Goal: Information Seeking & Learning: Check status

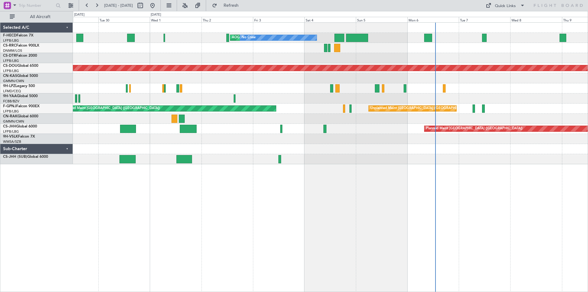
click at [491, 82] on div "AOG Maint Paris ([GEOGRAPHIC_DATA]) No Crew No Crew No Crew [GEOGRAPHIC_DATA] (…" at bounding box center [330, 93] width 515 height 141
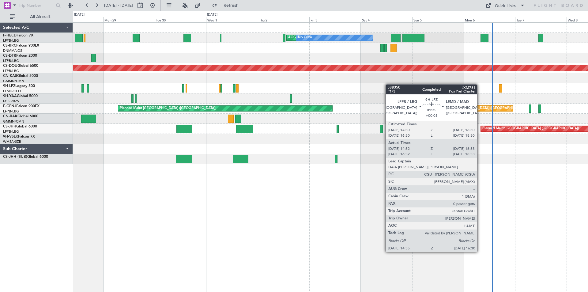
click at [393, 85] on div "AOG Maint Paris ([GEOGRAPHIC_DATA]) No Crew No Crew No Crew Planned Maint [GEOG…" at bounding box center [330, 93] width 515 height 141
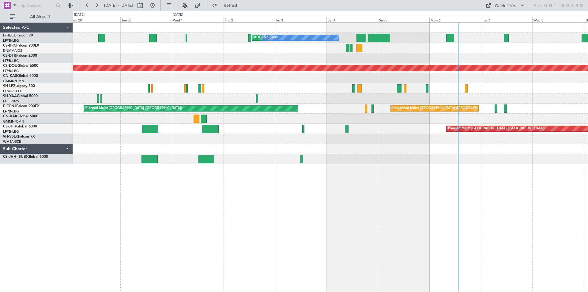
click at [353, 81] on div at bounding box center [330, 78] width 515 height 10
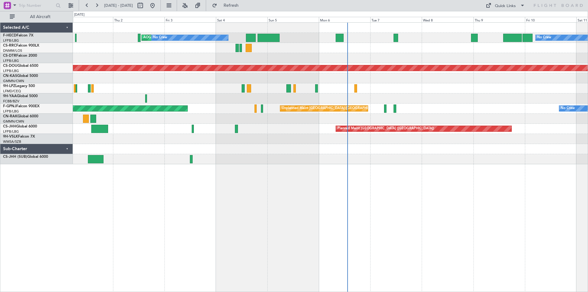
click at [297, 99] on div "AOG Maint Paris ([GEOGRAPHIC_DATA]) No Crew No Crew Planned Maint [GEOGRAPHIC_D…" at bounding box center [330, 93] width 515 height 141
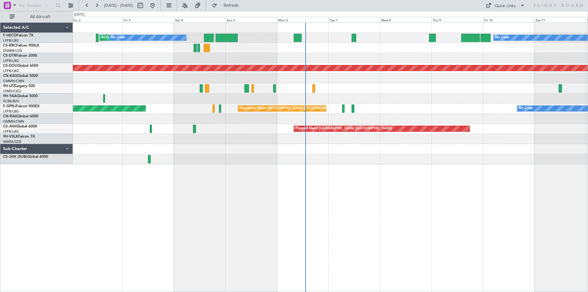
click at [314, 97] on div at bounding box center [330, 98] width 515 height 10
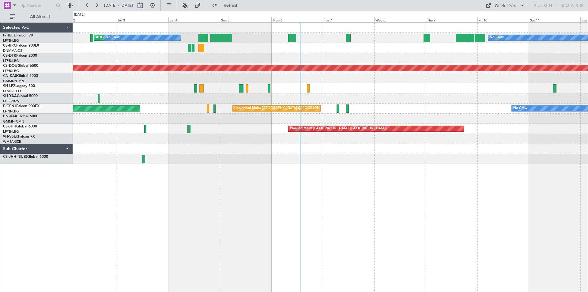
click at [447, 53] on div "AOG Maint Paris ([GEOGRAPHIC_DATA]) No Crew No Crew Planned Maint [GEOGRAPHIC_D…" at bounding box center [330, 93] width 515 height 141
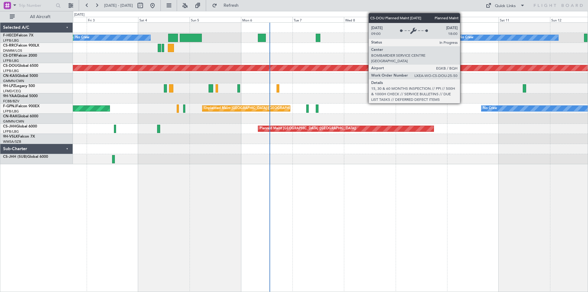
click at [358, 74] on div "AOG Maint Paris ([GEOGRAPHIC_DATA]) No Crew No Crew Planned Maint [GEOGRAPHIC_D…" at bounding box center [330, 93] width 515 height 141
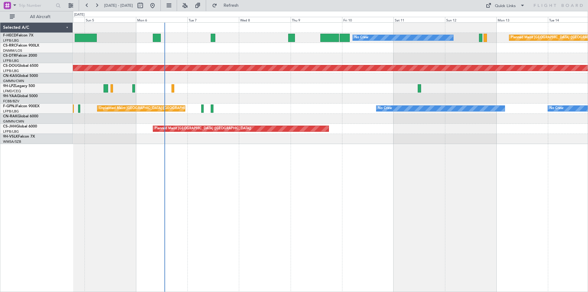
click at [343, 67] on div "Planned Maint [GEOGRAPHIC_DATA] ([GEOGRAPHIC_DATA]) No Crew No Crew AOG Maint […" at bounding box center [330, 83] width 515 height 121
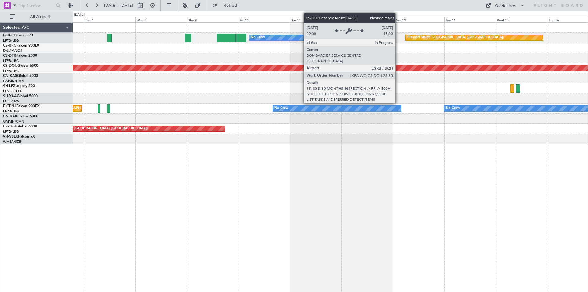
click at [332, 77] on div "Planned Maint [GEOGRAPHIC_DATA] ([GEOGRAPHIC_DATA]) No Crew Planned Maint [GEOG…" at bounding box center [330, 83] width 515 height 121
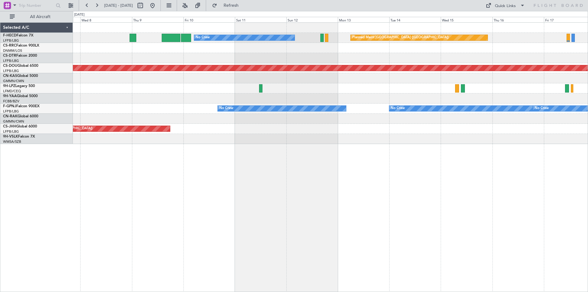
click at [345, 89] on div at bounding box center [330, 88] width 515 height 10
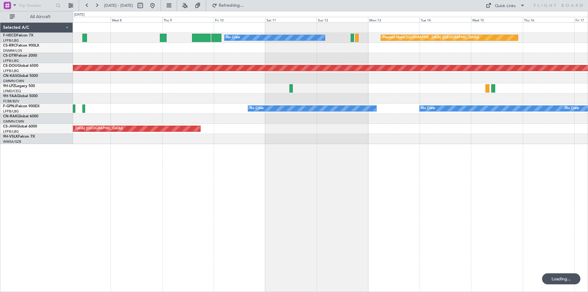
click at [357, 127] on div "Planned Maint [GEOGRAPHIC_DATA] ([GEOGRAPHIC_DATA]) No Crew Planned Maint [GEOG…" at bounding box center [330, 83] width 515 height 121
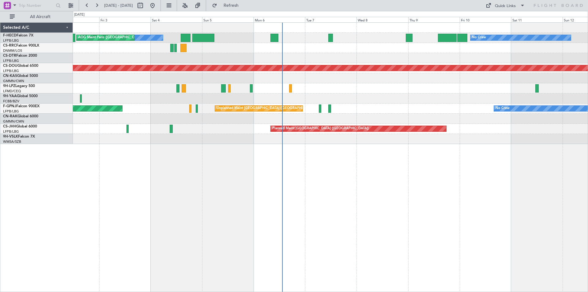
click at [588, 100] on html "[DATE] - [DATE] Refresh Quick Links All Aircraft No Crew No Crew AOG Maint [GEO…" at bounding box center [294, 146] width 588 height 292
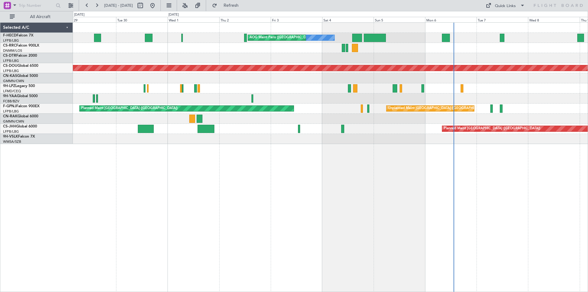
click at [445, 79] on div at bounding box center [330, 78] width 515 height 10
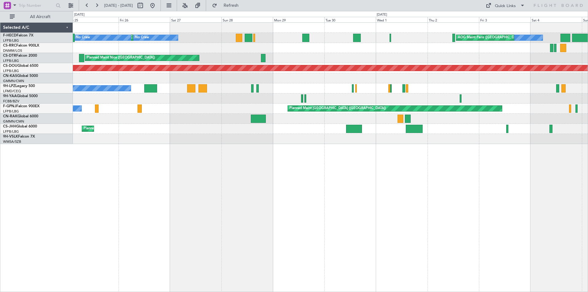
click at [439, 79] on div at bounding box center [330, 78] width 515 height 10
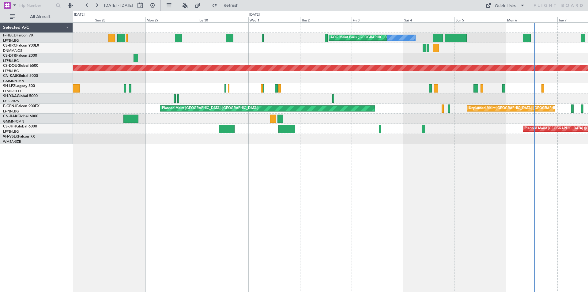
click at [230, 115] on div "No Crew AOG Maint [GEOGRAPHIC_DATA] ([GEOGRAPHIC_DATA]) No Crew Planned Maint […" at bounding box center [330, 83] width 515 height 121
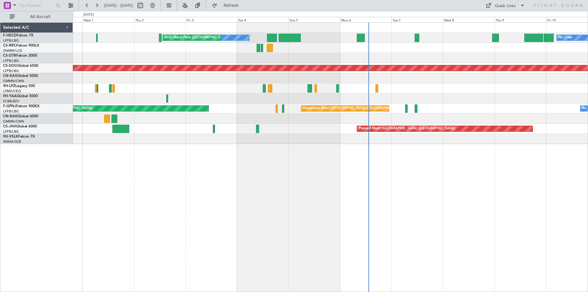
click at [322, 109] on div "No Crew AOG Maint [GEOGRAPHIC_DATA] ([GEOGRAPHIC_DATA]) No Crew Planned Maint […" at bounding box center [330, 83] width 515 height 121
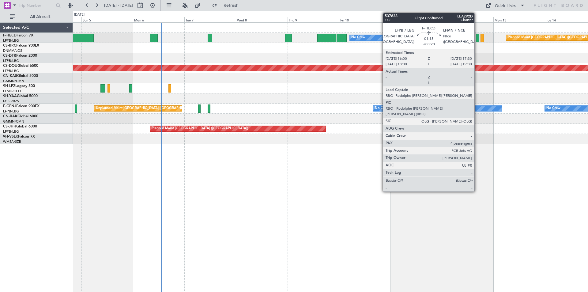
click at [477, 39] on div at bounding box center [477, 38] width 3 height 8
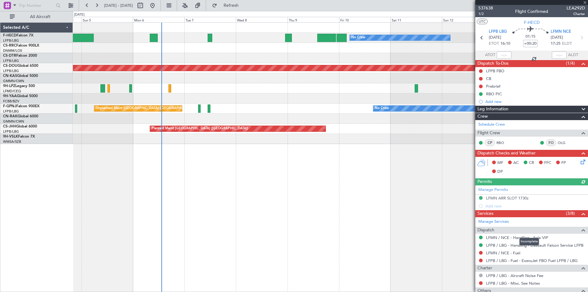
scroll to position [113, 0]
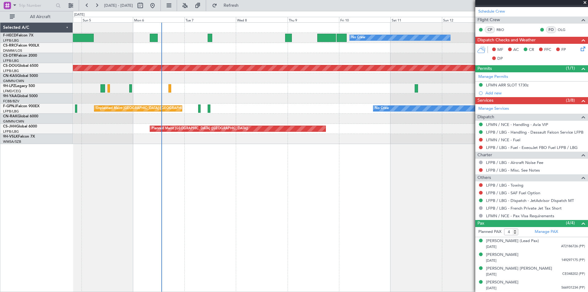
click at [585, 3] on span at bounding box center [585, 3] width 6 height 6
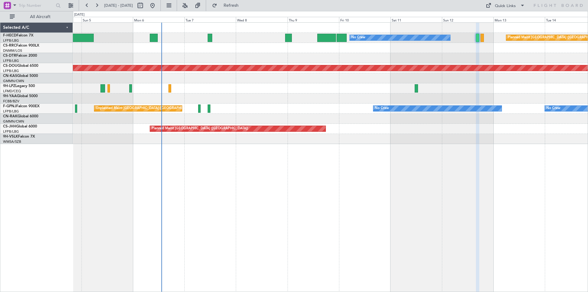
type input "0"
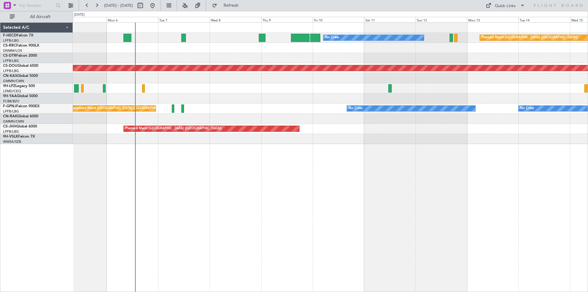
click at [226, 88] on div "Planned Maint [GEOGRAPHIC_DATA] ([GEOGRAPHIC_DATA]) No Crew No Crew AOG Maint […" at bounding box center [330, 83] width 515 height 121
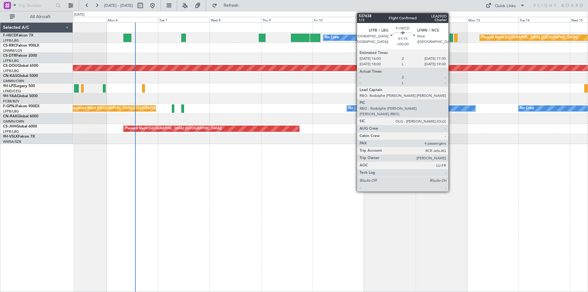
click at [451, 38] on div at bounding box center [450, 38] width 3 height 8
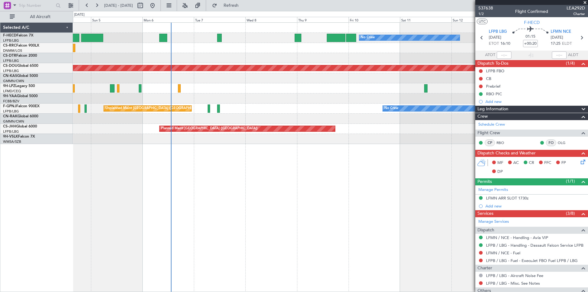
click at [317, 157] on div "Planned Maint [GEOGRAPHIC_DATA] ([GEOGRAPHIC_DATA]) No Crew AOG Maint [GEOGRAPH…" at bounding box center [330, 156] width 515 height 269
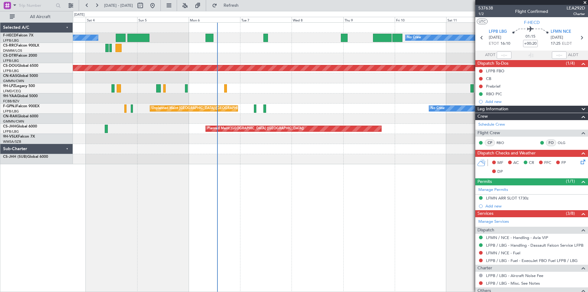
click at [182, 101] on div at bounding box center [330, 98] width 515 height 10
click at [233, 101] on div at bounding box center [330, 98] width 515 height 10
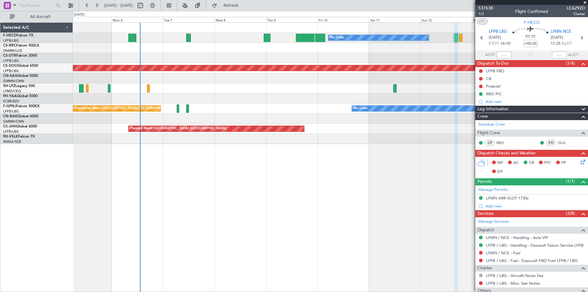
click at [291, 145] on div "No Crew Planned Maint [GEOGRAPHIC_DATA] ([GEOGRAPHIC_DATA]) No Crew AOG Maint […" at bounding box center [330, 156] width 515 height 269
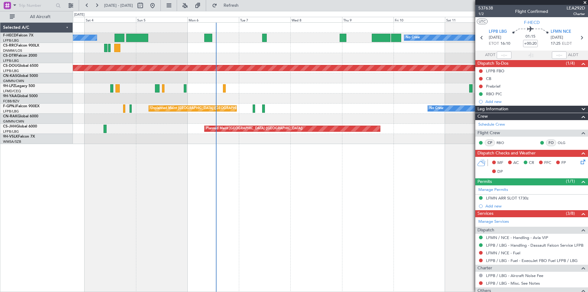
click at [443, 161] on div "No Crew Planned Maint [GEOGRAPHIC_DATA] ([GEOGRAPHIC_DATA]) No Crew AOG Maint […" at bounding box center [330, 156] width 515 height 269
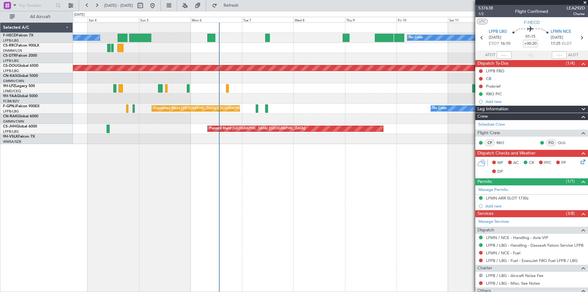
click at [224, 151] on div "No Crew Planned Maint [GEOGRAPHIC_DATA] ([GEOGRAPHIC_DATA]) No Crew AOG Maint […" at bounding box center [330, 156] width 515 height 269
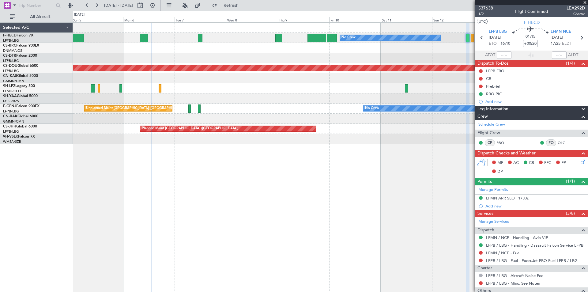
click at [265, 175] on div "No Crew Planned Maint [GEOGRAPHIC_DATA] ([GEOGRAPHIC_DATA]) No Crew AOG Maint […" at bounding box center [330, 156] width 515 height 269
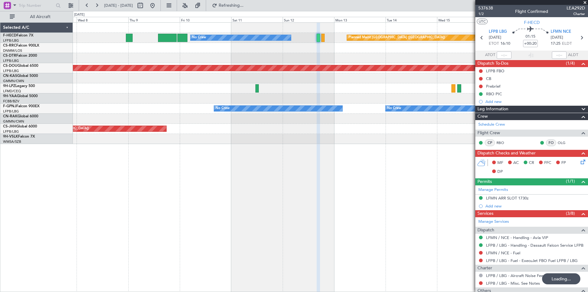
click at [130, 118] on div "No Crew Planned Maint [GEOGRAPHIC_DATA] ([GEOGRAPHIC_DATA]) Planned Maint [GEOG…" at bounding box center [330, 83] width 515 height 121
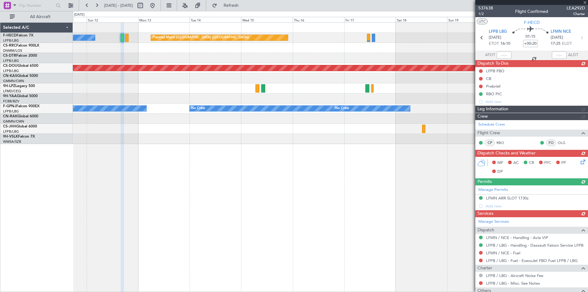
click at [152, 129] on div "Planned Maint [GEOGRAPHIC_DATA] ([GEOGRAPHIC_DATA])" at bounding box center [330, 129] width 515 height 10
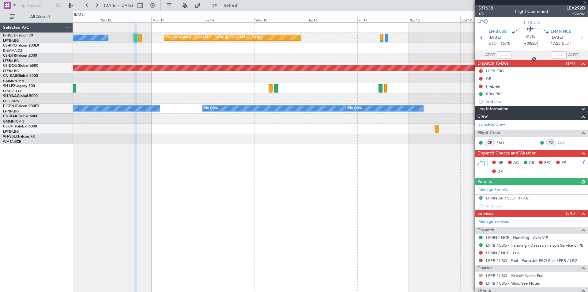
click at [449, 156] on div "Planned Maint [GEOGRAPHIC_DATA] ([GEOGRAPHIC_DATA]) No Crew Planned Maint [GEOG…" at bounding box center [330, 156] width 515 height 269
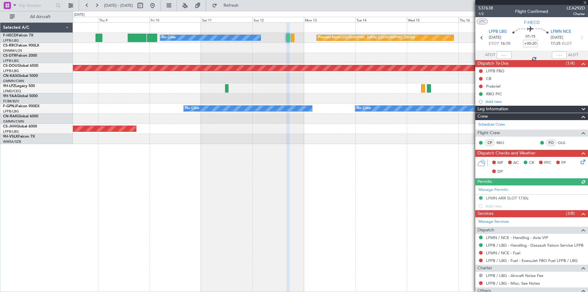
click at [432, 150] on div "Planned Maint [GEOGRAPHIC_DATA] ([GEOGRAPHIC_DATA]) No Crew Planned Maint [GEOG…" at bounding box center [330, 156] width 515 height 269
click at [384, 172] on div "Planned Maint [GEOGRAPHIC_DATA] ([GEOGRAPHIC_DATA]) No Crew Planned Maint [GEOG…" at bounding box center [330, 156] width 515 height 269
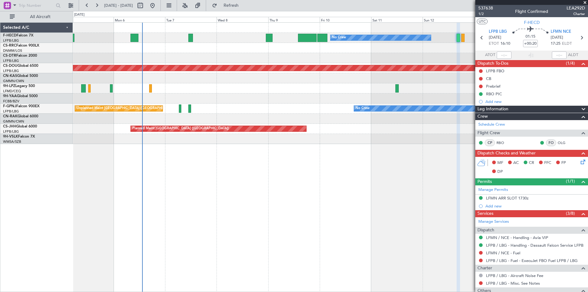
click at [342, 149] on div "Planned Maint [GEOGRAPHIC_DATA] ([GEOGRAPHIC_DATA]) No Crew No Crew AOG Maint […" at bounding box center [330, 156] width 515 height 269
click at [204, 153] on div "Planned Maint [GEOGRAPHIC_DATA] ([GEOGRAPHIC_DATA]) No Crew No Crew AOG Maint […" at bounding box center [330, 156] width 515 height 269
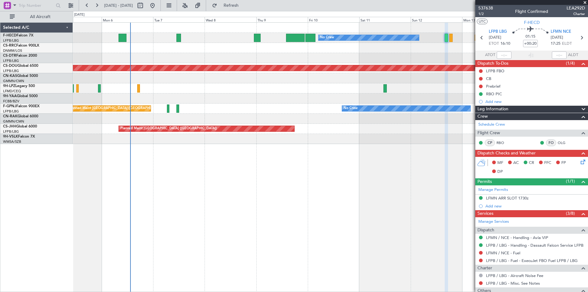
click at [160, 156] on div "Planned Maint [GEOGRAPHIC_DATA] ([GEOGRAPHIC_DATA]) No Crew No Crew AOG Maint […" at bounding box center [330, 156] width 515 height 269
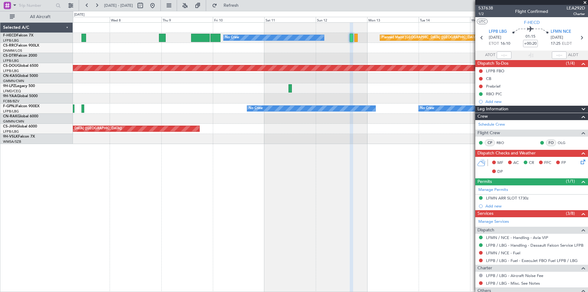
click at [302, 112] on div "No Crew No Crew No Crew Unplanned Maint [GEOGRAPHIC_DATA] ([GEOGRAPHIC_DATA])" at bounding box center [330, 108] width 515 height 10
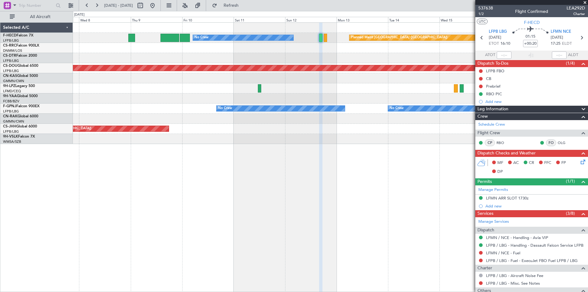
click at [584, 3] on span at bounding box center [585, 3] width 6 height 6
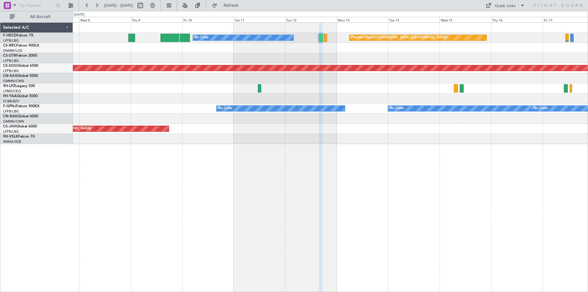
type input "0"
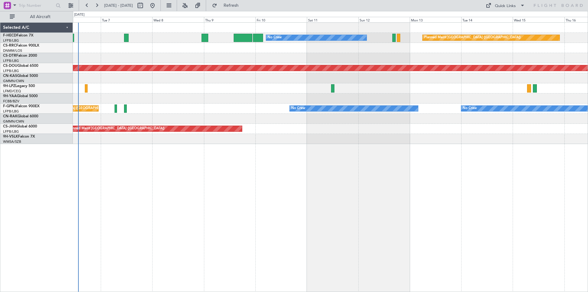
click at [407, 161] on div "Planned Maint [GEOGRAPHIC_DATA] ([GEOGRAPHIC_DATA]) No Crew No Crew Planned Mai…" at bounding box center [330, 156] width 515 height 269
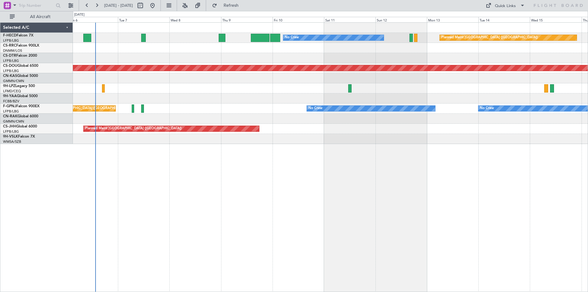
click at [379, 195] on div "Planned Maint [GEOGRAPHIC_DATA] ([GEOGRAPHIC_DATA]) No Crew No Crew AOG Maint […" at bounding box center [330, 156] width 515 height 269
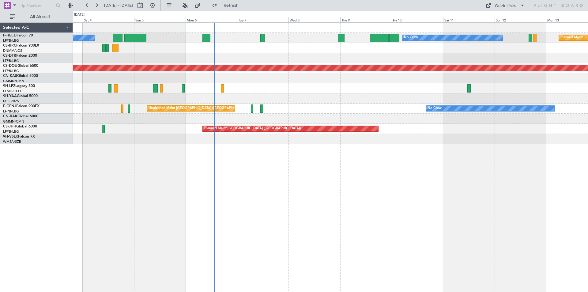
click at [334, 100] on div "Planned Maint [GEOGRAPHIC_DATA] ([GEOGRAPHIC_DATA]) No Crew No Crew AOG Maint […" at bounding box center [330, 83] width 515 height 121
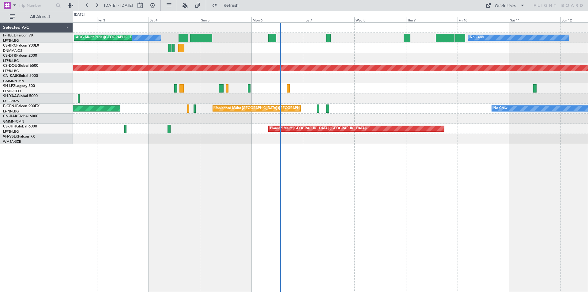
click at [327, 86] on div "No Crew No Crew AOG Maint [GEOGRAPHIC_DATA] ([GEOGRAPHIC_DATA]) Planned Maint […" at bounding box center [330, 83] width 515 height 121
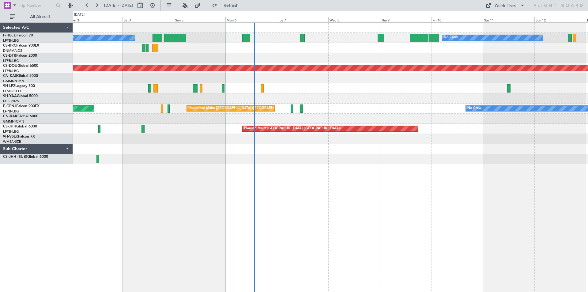
click at [381, 78] on div at bounding box center [330, 78] width 515 height 10
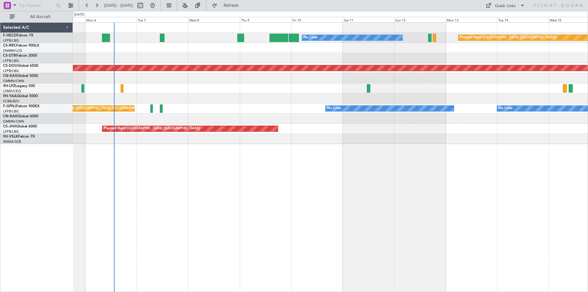
click at [364, 76] on div "No Crew Planned Maint [GEOGRAPHIC_DATA] ([GEOGRAPHIC_DATA]) No Crew AOG Maint […" at bounding box center [330, 83] width 515 height 121
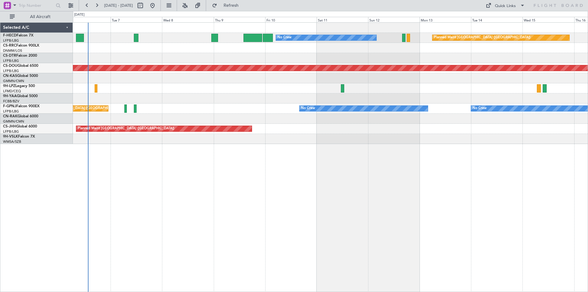
click at [257, 127] on div "Planned Maint [GEOGRAPHIC_DATA] ([GEOGRAPHIC_DATA])" at bounding box center [330, 129] width 515 height 10
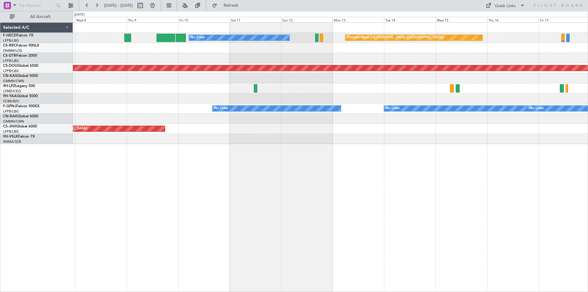
click at [296, 98] on div at bounding box center [330, 98] width 515 height 10
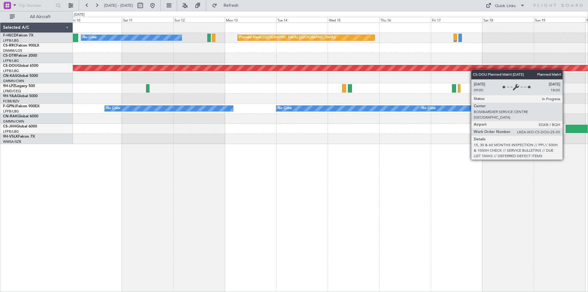
click at [371, 68] on div "No Crew Planned Maint [GEOGRAPHIC_DATA] ([GEOGRAPHIC_DATA]) Planned Maint [GEOG…" at bounding box center [330, 83] width 515 height 121
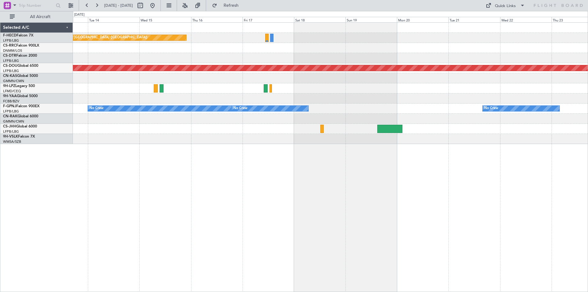
click at [314, 168] on div "Planned Maint [GEOGRAPHIC_DATA] ([GEOGRAPHIC_DATA]) No Crew Planned Maint [GEOG…" at bounding box center [330, 156] width 515 height 269
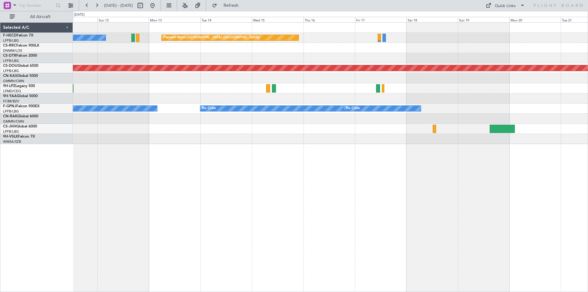
click at [365, 105] on div "Planned Maint [GEOGRAPHIC_DATA] ([GEOGRAPHIC_DATA]) No Crew Planned Maint [GEOG…" at bounding box center [330, 83] width 515 height 121
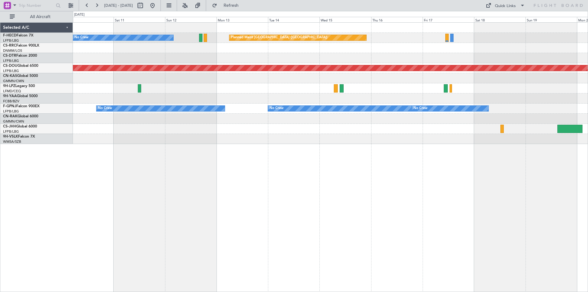
click at [374, 120] on div "Planned Maint [GEOGRAPHIC_DATA] ([GEOGRAPHIC_DATA]) No Crew Planned Maint [GEOG…" at bounding box center [330, 83] width 515 height 121
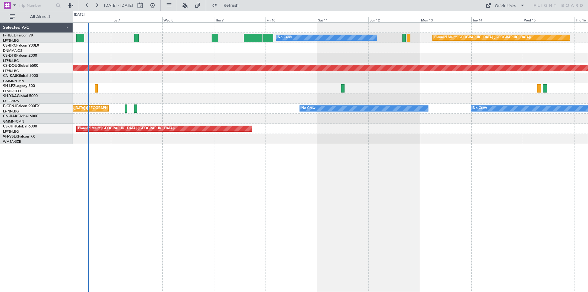
click at [410, 84] on div "Planned Maint [GEOGRAPHIC_DATA] ([GEOGRAPHIC_DATA]) No Crew No Crew Planned Mai…" at bounding box center [330, 83] width 515 height 121
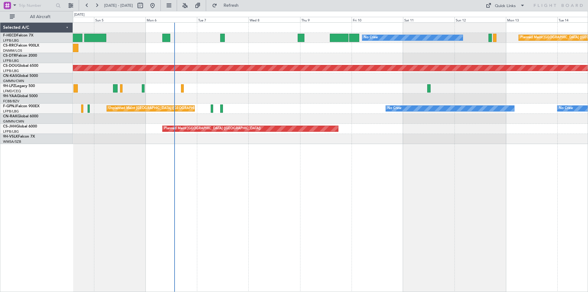
click at [250, 80] on div "Planned Maint [GEOGRAPHIC_DATA] ([GEOGRAPHIC_DATA]) No Crew No Crew AOG Maint […" at bounding box center [330, 83] width 515 height 121
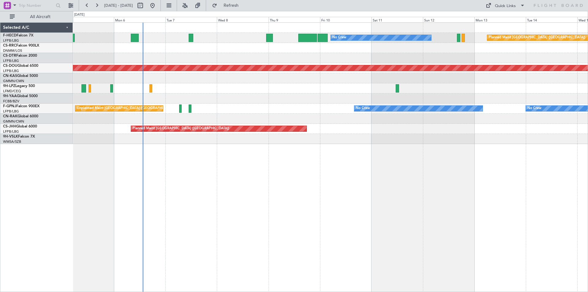
click at [259, 114] on div "Planned Maint [GEOGRAPHIC_DATA] ([GEOGRAPHIC_DATA]) No Crew No Crew AOG Maint […" at bounding box center [330, 83] width 515 height 121
click at [334, 104] on div "Planned Maint [GEOGRAPHIC_DATA] ([GEOGRAPHIC_DATA]) No Crew No Crew AOG Maint […" at bounding box center [330, 83] width 515 height 121
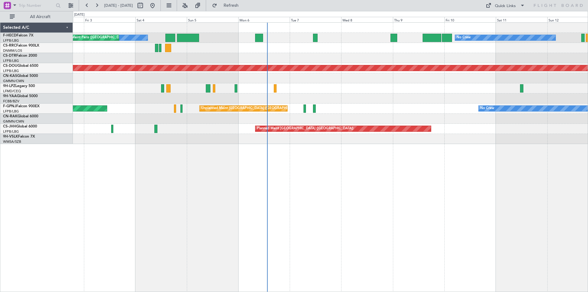
click at [306, 111] on div "No Crew No Crew AOG Maint [GEOGRAPHIC_DATA] ([GEOGRAPHIC_DATA]) Planned Maint […" at bounding box center [330, 83] width 515 height 121
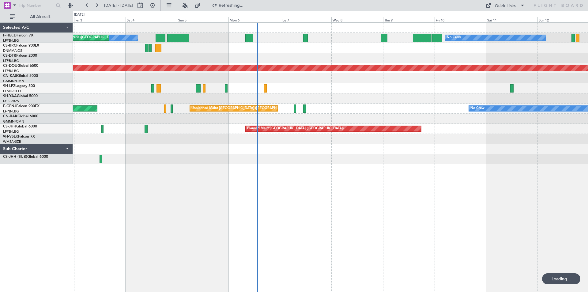
click at [280, 79] on div at bounding box center [330, 78] width 515 height 10
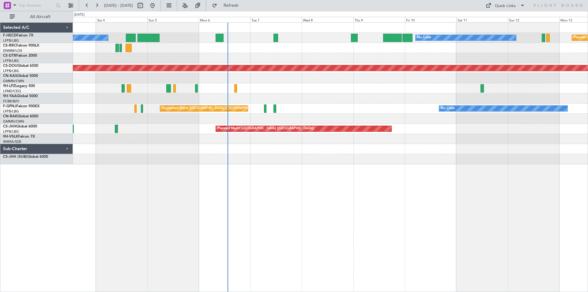
click at [286, 86] on div at bounding box center [330, 88] width 515 height 10
